Goal: Task Accomplishment & Management: Manage account settings

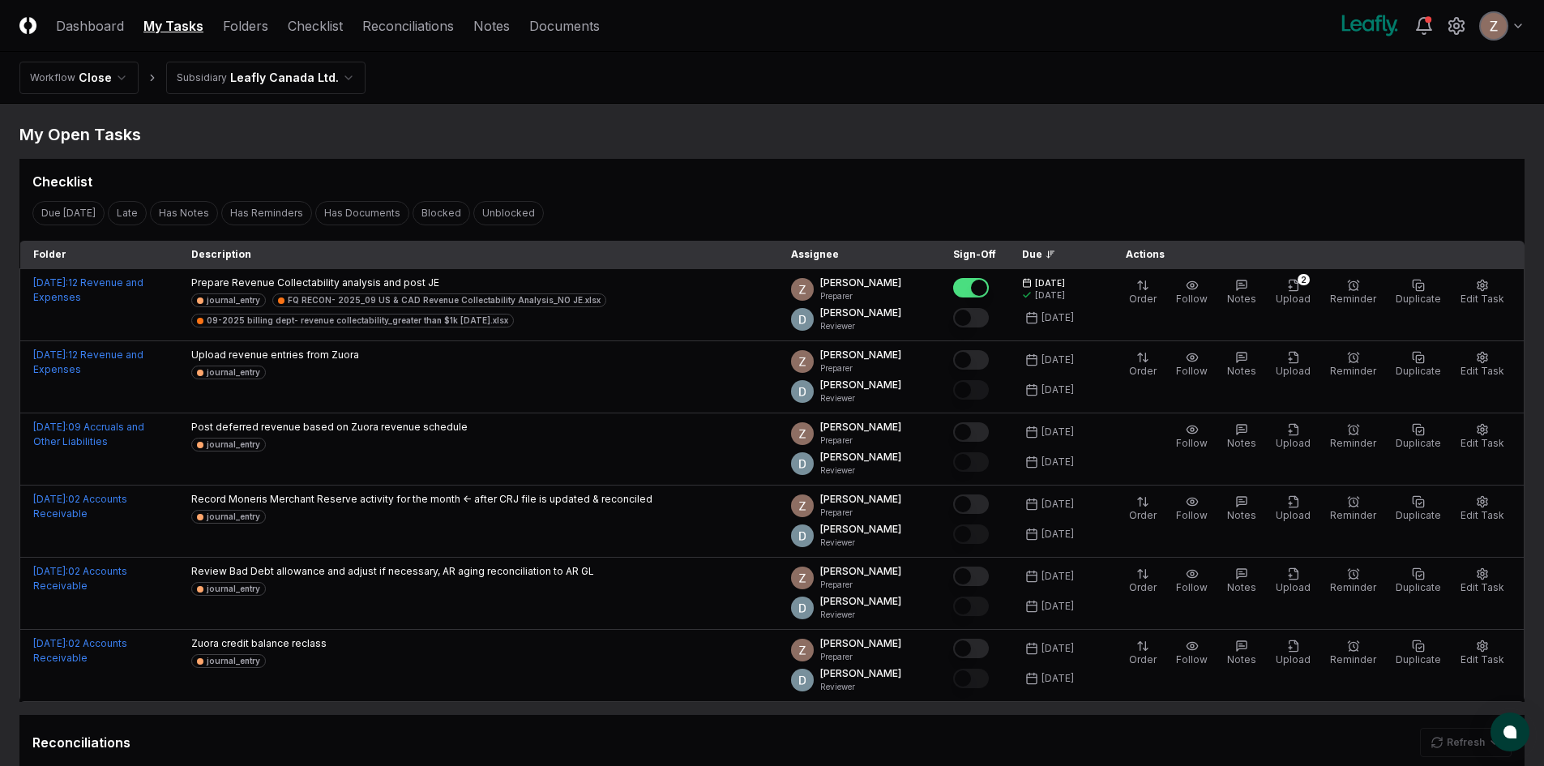
scroll to position [81, 0]
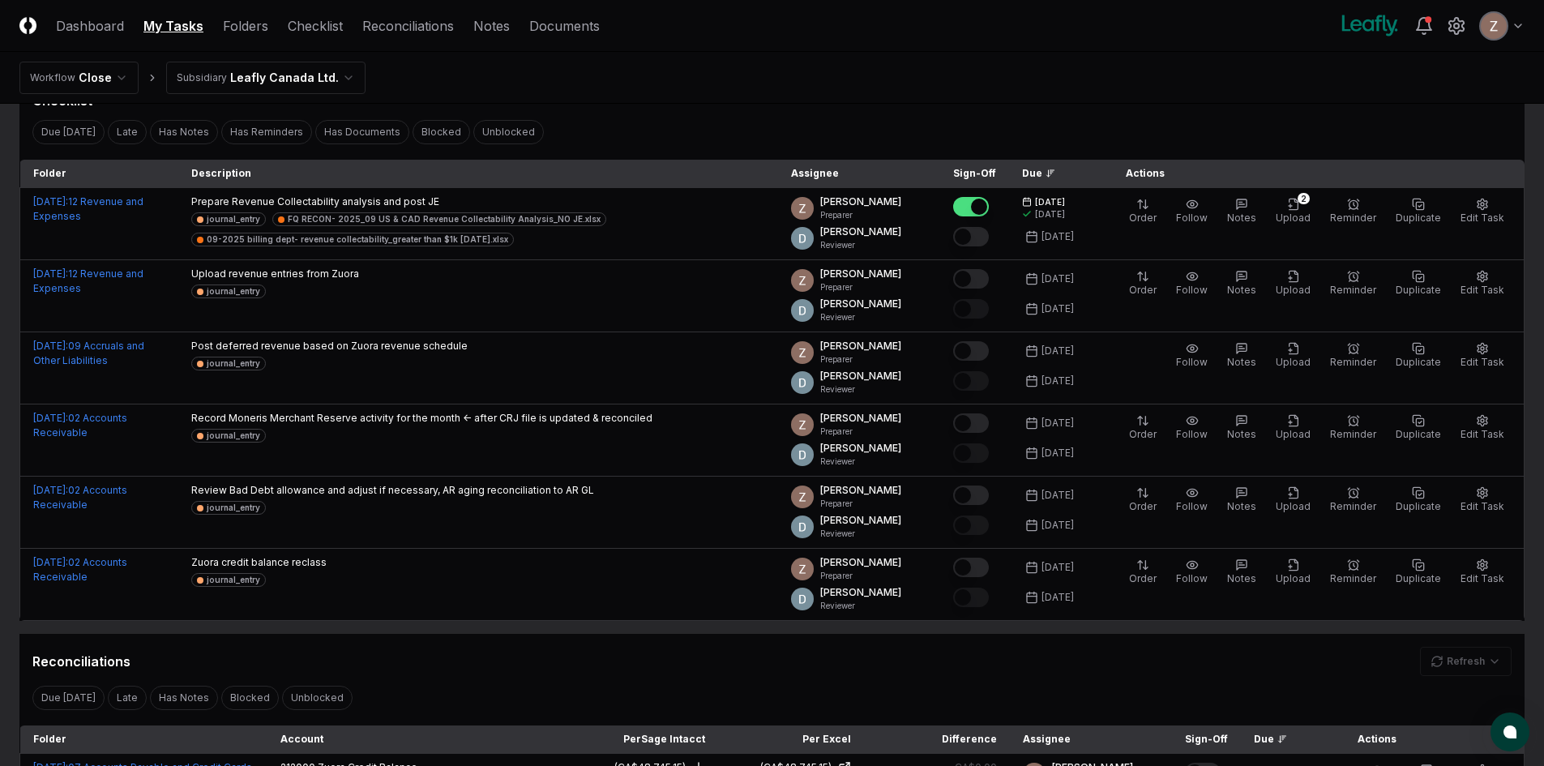
click at [297, 64] on html "CloseCore Dashboard My Tasks Folders Checklist Reconciliations Notes Documents …" at bounding box center [772, 683] width 1544 height 1529
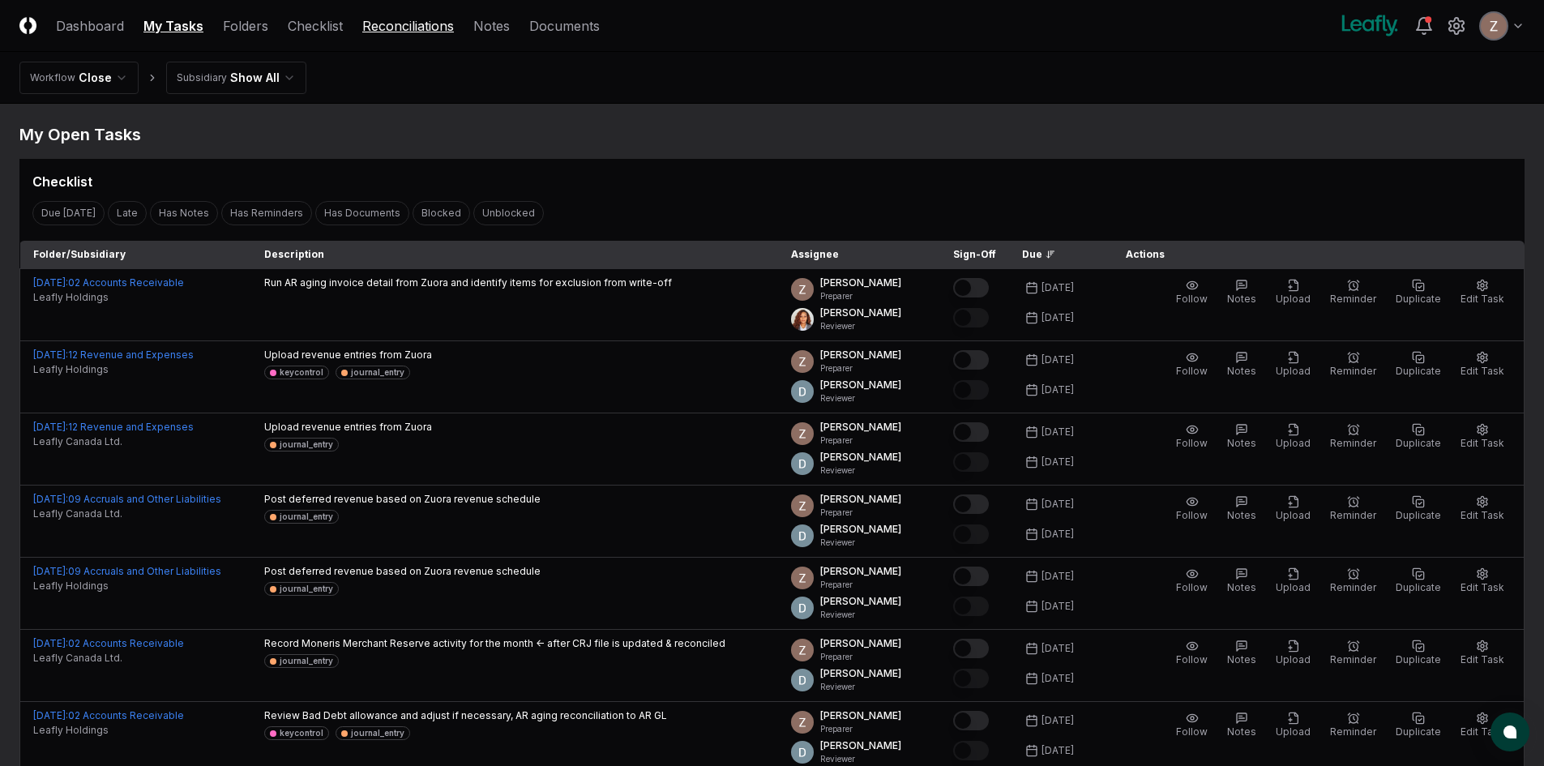
click at [413, 23] on link "Reconciliations" at bounding box center [408, 25] width 92 height 19
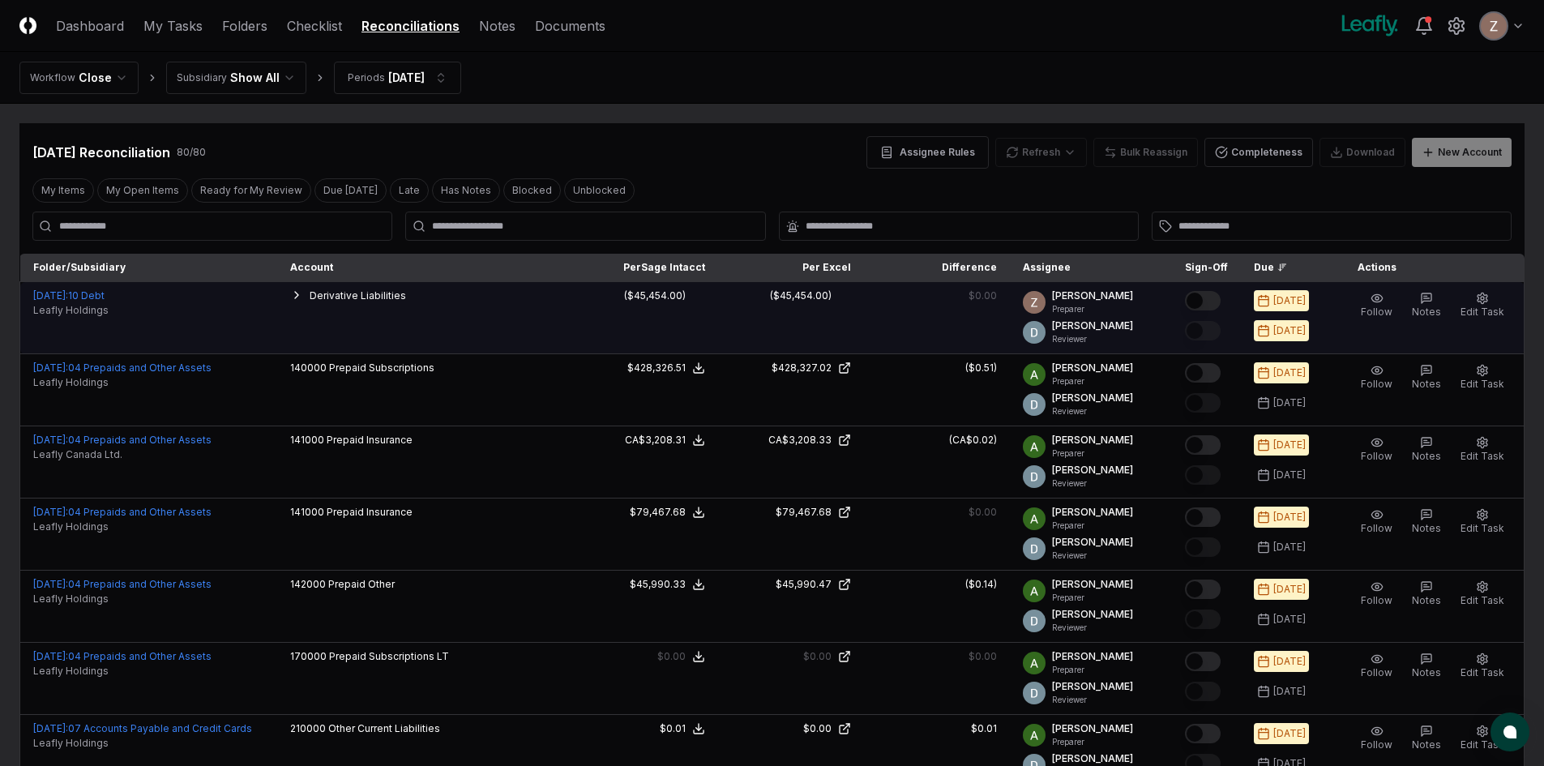
click at [1200, 293] on button "Mark complete" at bounding box center [1203, 300] width 36 height 19
click at [102, 190] on button "My Open Items" at bounding box center [142, 190] width 91 height 24
click at [67, 190] on button "My Items" at bounding box center [63, 190] width 62 height 24
